Goal: Information Seeking & Learning: Learn about a topic

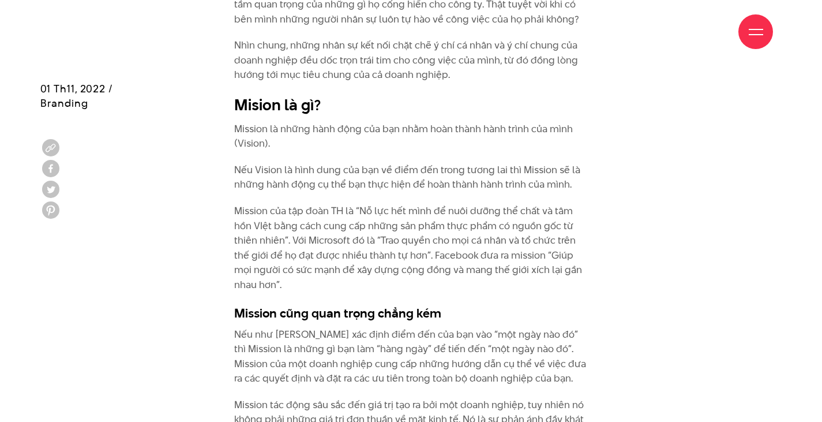
scroll to position [1962, 0]
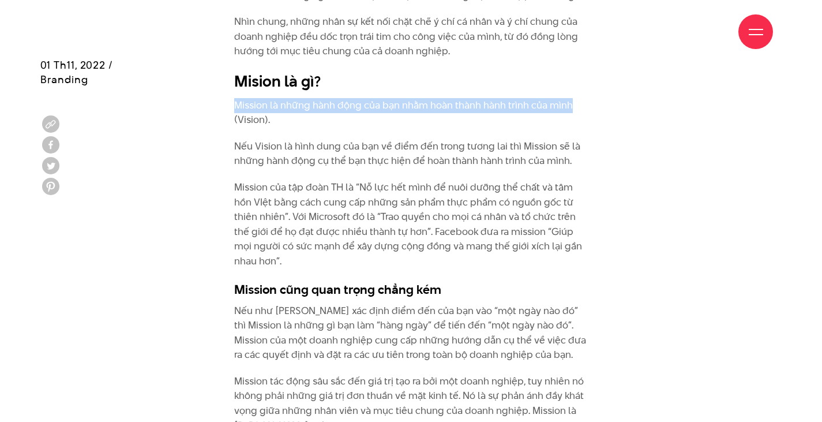
drag, startPoint x: 235, startPoint y: 80, endPoint x: 571, endPoint y: 74, distance: 335.8
click at [571, 98] on p "Mission là những hành động của bạn nhằm hoàn thành hành trình của mình (Vision)." at bounding box center [411, 112] width 354 height 29
click at [569, 98] on p "Mission là những hành động của bạn nhằm hoàn thành hành trình của mình (Vision)." at bounding box center [411, 112] width 354 height 29
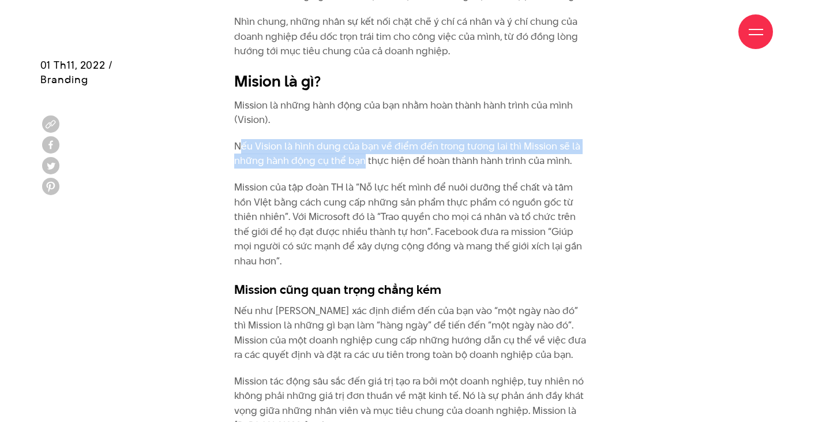
drag, startPoint x: 243, startPoint y: 116, endPoint x: 362, endPoint y: 128, distance: 119.4
click at [362, 139] on p "Nếu Vision là hình dung của bạn về điểm đến trong tương lai thì Mission sẽ là n…" at bounding box center [411, 153] width 354 height 29
click at [364, 139] on p "Nếu Vision là hình dung của bạn về điểm đến trong tương lai thì Mission sẽ là n…" at bounding box center [411, 153] width 354 height 29
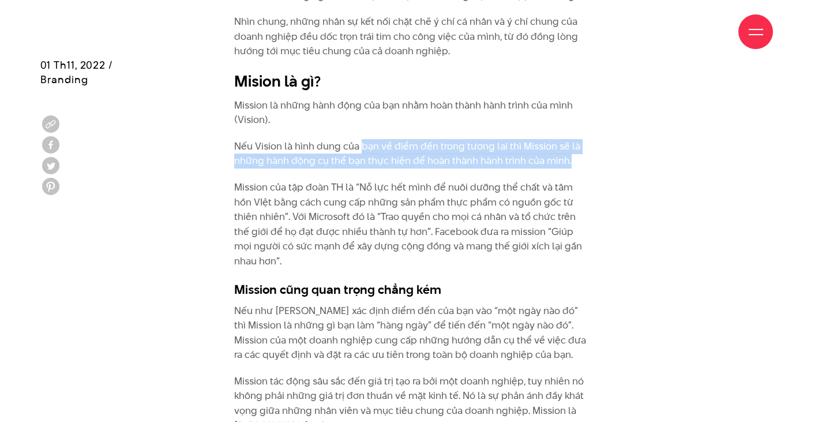
drag, startPoint x: 369, startPoint y: 118, endPoint x: 584, endPoint y: 132, distance: 215.7
click at [584, 139] on p "Nếu Vision là hình dung của bạn về điểm đến trong tương lai thì Mission sẽ là n…" at bounding box center [411, 153] width 354 height 29
click at [572, 139] on p "Nếu Vision là hình dung của bạn về điểm đến trong tương lai thì Mission sẽ là n…" at bounding box center [411, 153] width 354 height 29
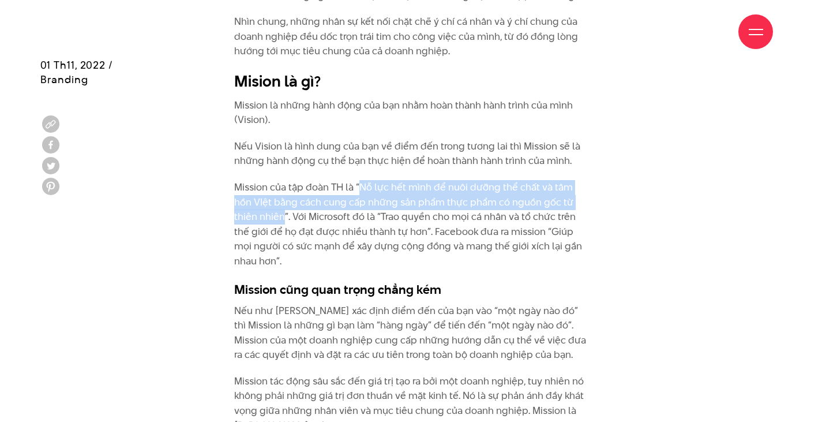
drag, startPoint x: 362, startPoint y: 155, endPoint x: 282, endPoint y: 186, distance: 86.0
click at [282, 186] on p "Mission của tập đoàn TH là “Nỗ lực hết mình để nuôi dưỡng thể chất và tâm hồn V…" at bounding box center [411, 224] width 354 height 89
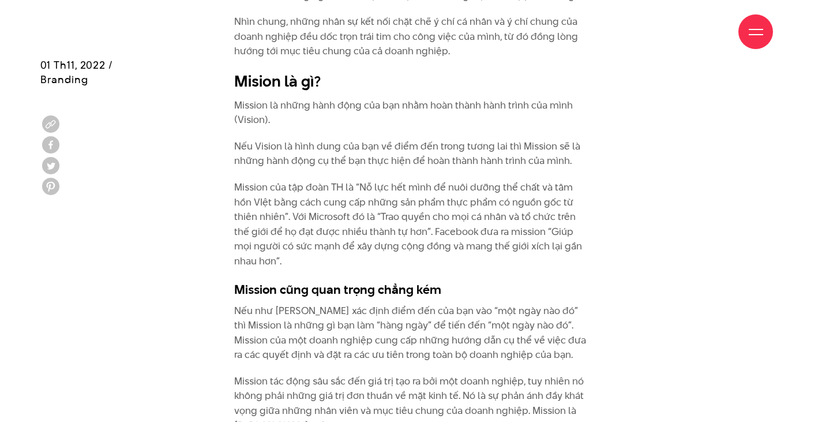
click at [358, 188] on p "Mission của tập đoàn TH là “Nỗ lực hết mình để nuôi dưỡng thể chất và tâm hồn V…" at bounding box center [411, 224] width 354 height 89
drag, startPoint x: 299, startPoint y: 189, endPoint x: 407, endPoint y: 189, distance: 108.5
click at [407, 189] on p "Mission của tập đoàn TH là “Nỗ lực hết mình để nuôi dưỡng thể chất và tâm hồn V…" at bounding box center [411, 224] width 354 height 89
click at [354, 198] on p "Mission của tập đoàn TH là “Nỗ lực hết mình để nuôi dưỡng thể chất và tâm hồn V…" at bounding box center [411, 224] width 354 height 89
click at [423, 188] on p "Mission của tập đoàn TH là “Nỗ lực hết mình để nuôi dưỡng thể chất và tâm hồn V…" at bounding box center [411, 224] width 354 height 89
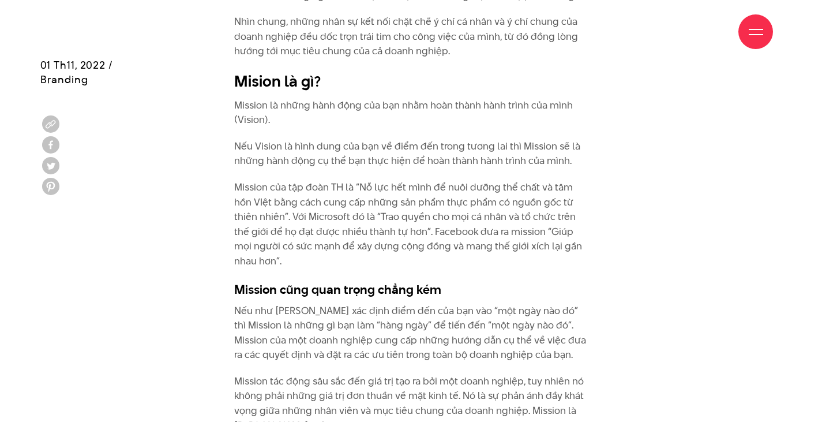
click at [377, 190] on p "Mission của tập đoàn TH là “Nỗ lực hết mình để nuôi dưỡng thể chất và tâm hồn V…" at bounding box center [411, 224] width 354 height 89
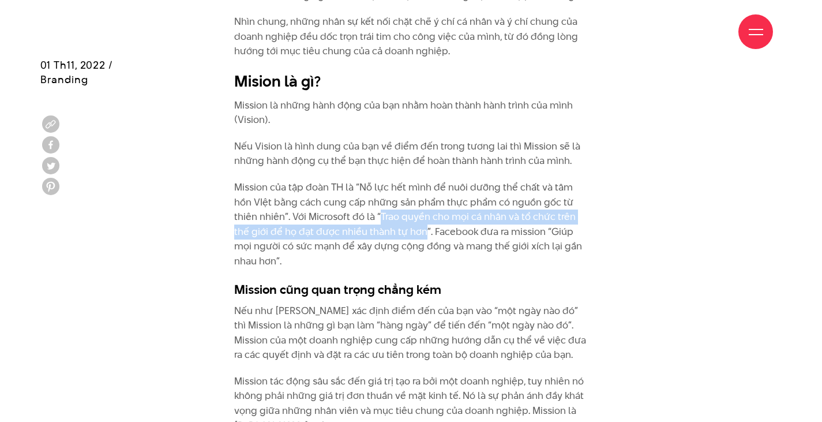
drag, startPoint x: 378, startPoint y: 186, endPoint x: 424, endPoint y: 199, distance: 47.3
click at [424, 199] on p "Mission của tập đoàn TH là “Nỗ lực hết mình để nuôi dưỡng thể chất và tâm hồn V…" at bounding box center [411, 224] width 354 height 89
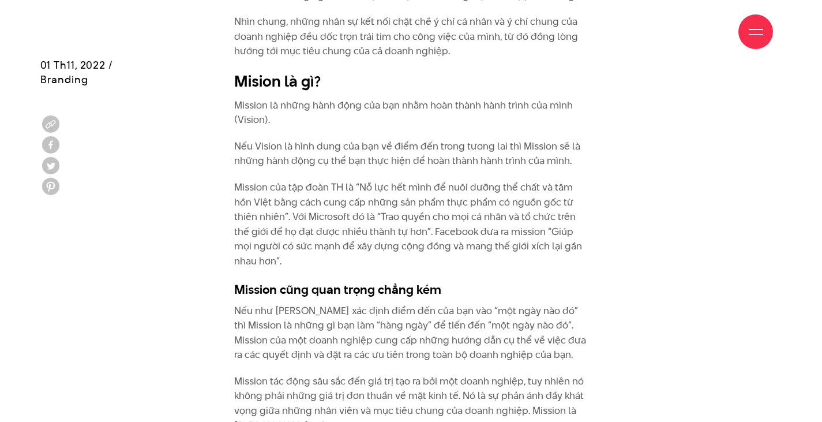
click at [485, 201] on p "Mission của tập đoàn TH là “Nỗ lực hết mình để nuôi dưỡng thể chất và tâm hồn V…" at bounding box center [411, 224] width 354 height 89
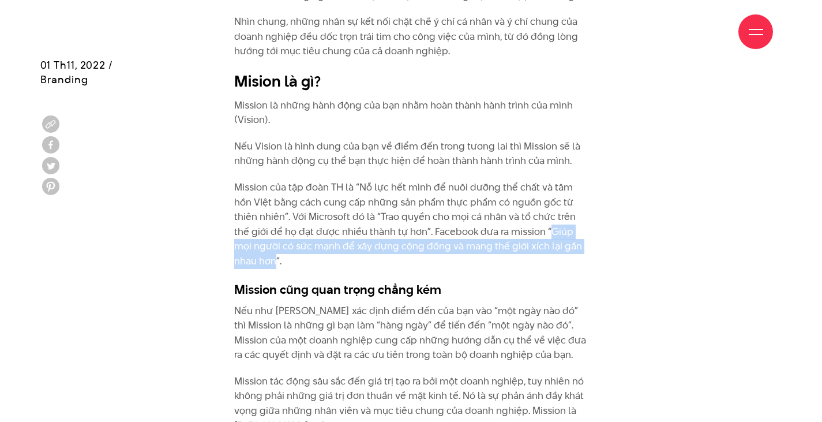
drag, startPoint x: 551, startPoint y: 203, endPoint x: 276, endPoint y: 234, distance: 277.0
click at [276, 234] on p "Mission của tập đoàn TH là “Nỗ lực hết mình để nuôi dưỡng thể chất và tâm hồn V…" at bounding box center [411, 224] width 354 height 89
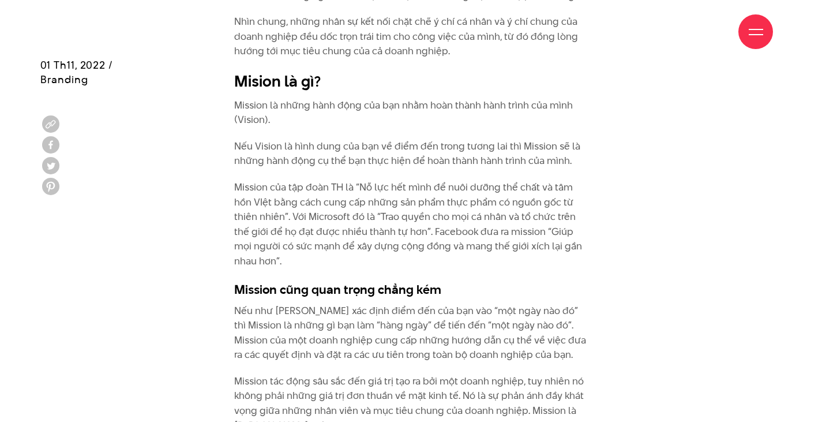
click at [334, 231] on p "Mission của tập đoàn TH là “Nỗ lực hết mình để nuôi dưỡng thể chất và tâm hồn V…" at bounding box center [411, 224] width 354 height 89
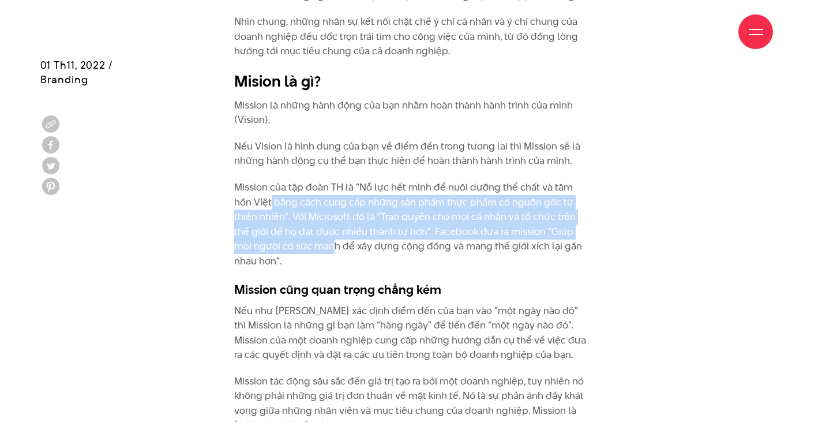
drag, startPoint x: 334, startPoint y: 219, endPoint x: 271, endPoint y: 166, distance: 82.3
click at [271, 180] on p "Mission của tập đoàn TH là “Nỗ lực hết mình để nuôi dưỡng thể chất và tâm hồn V…" at bounding box center [411, 224] width 354 height 89
